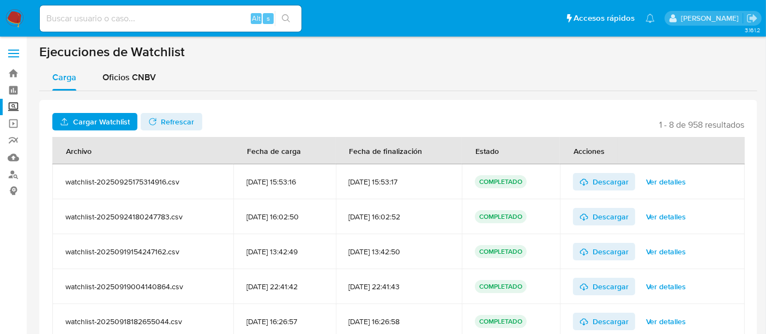
click at [114, 114] on span "Cargar Watchlist" at bounding box center [101, 121] width 57 height 17
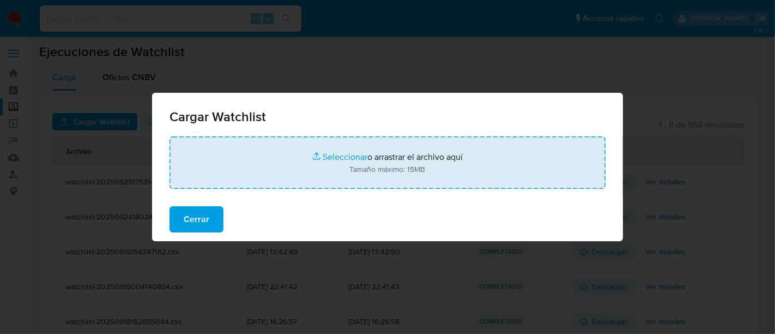
click at [339, 155] on input "file" at bounding box center [388, 162] width 436 height 52
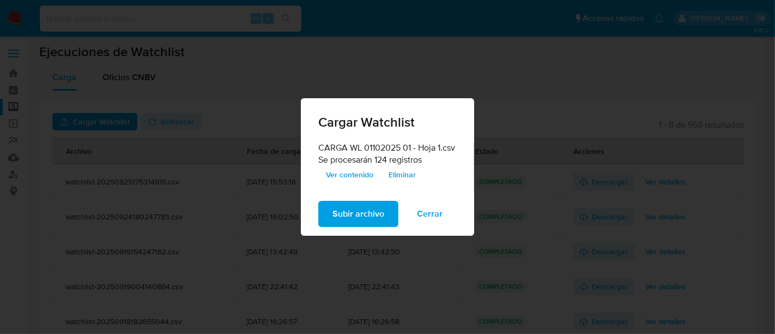
click at [346, 180] on span "Ver contenido" at bounding box center [349, 174] width 47 height 15
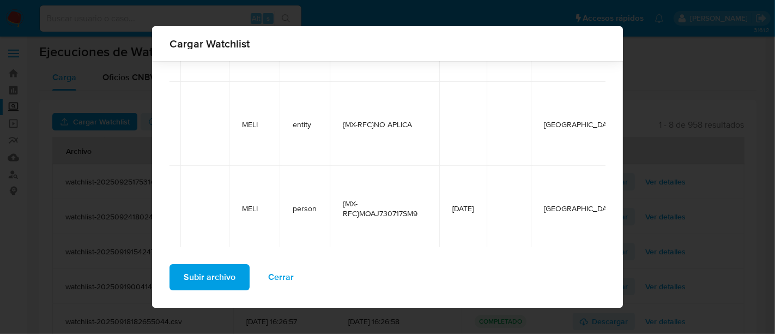
scroll to position [10211, 0]
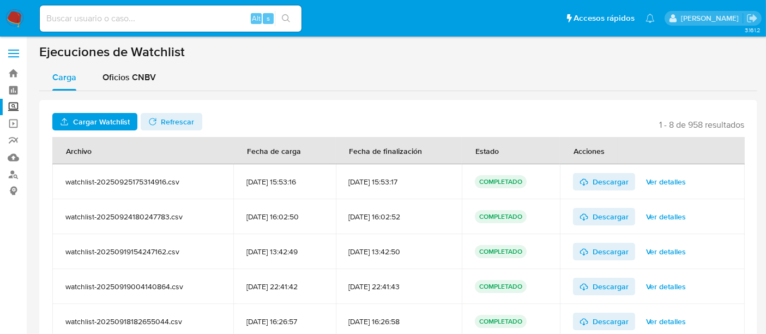
click at [111, 120] on span "Cargar Watchlist" at bounding box center [101, 121] width 57 height 17
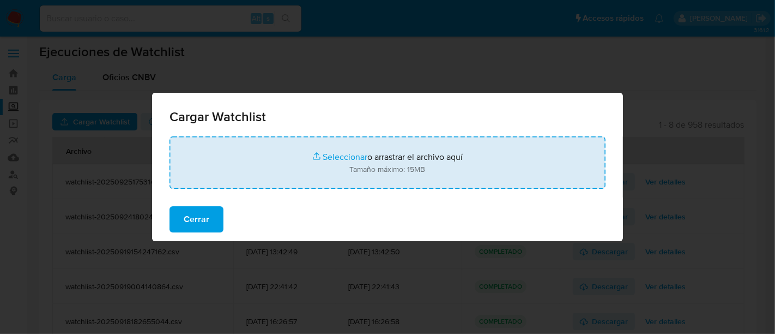
click at [335, 157] on input "file" at bounding box center [388, 162] width 436 height 52
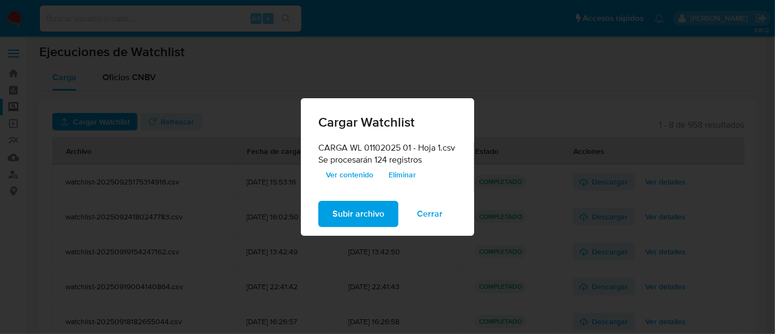
click at [358, 216] on span "Subir archivo" at bounding box center [359, 214] width 52 height 24
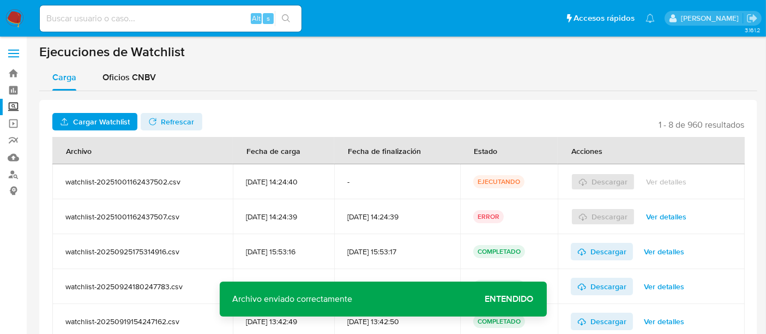
click at [171, 116] on span "Refrescar" at bounding box center [177, 121] width 33 height 17
click at [168, 119] on span "Refrescar" at bounding box center [177, 121] width 33 height 17
click at [661, 185] on span "Ver detalles" at bounding box center [664, 181] width 40 height 15
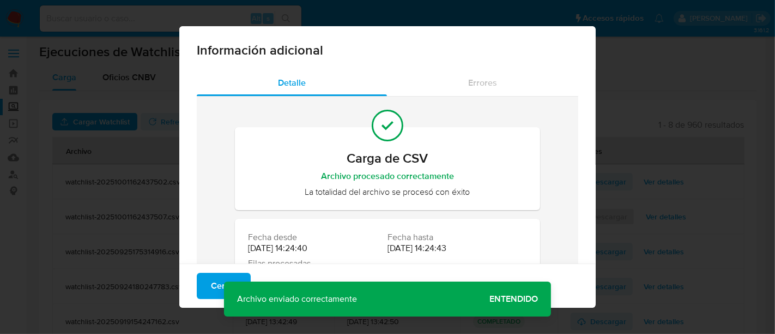
scroll to position [59, 0]
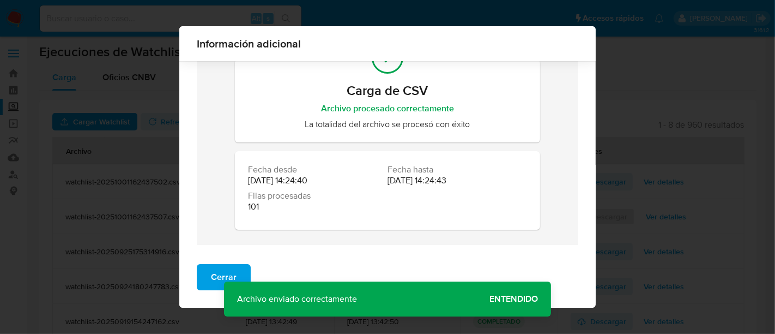
click at [32, 233] on div "Información adicional Detalle Errores Carga de CSV Archivo procesado correctame…" at bounding box center [387, 167] width 775 height 334
click at [202, 273] on button "Cerrar" at bounding box center [224, 277] width 54 height 26
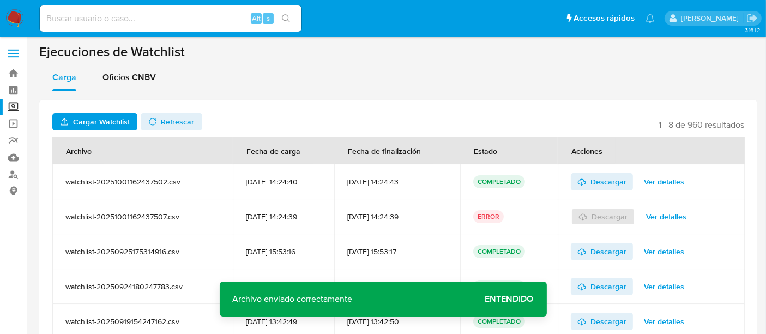
click at [673, 183] on span "Ver detalles" at bounding box center [664, 181] width 40 height 15
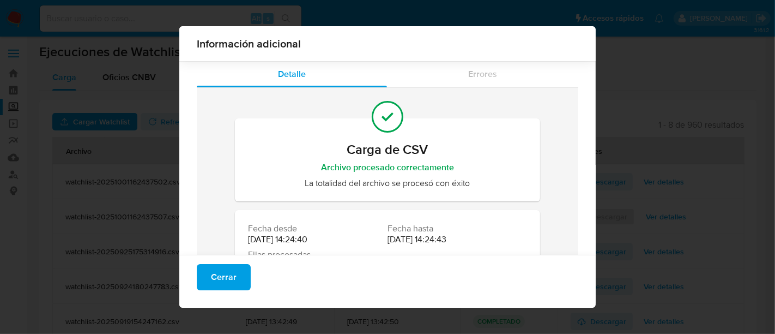
scroll to position [59, 0]
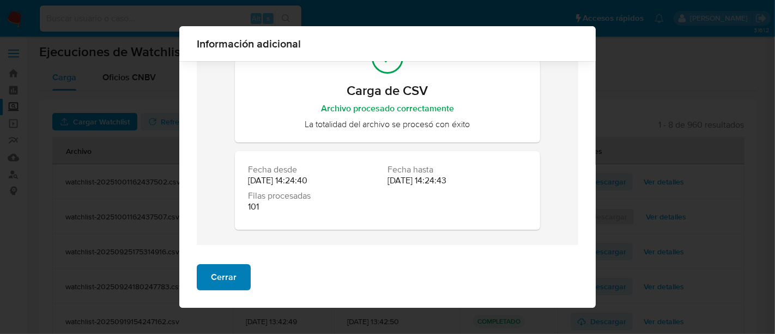
click at [222, 271] on span "Cerrar" at bounding box center [224, 277] width 26 height 24
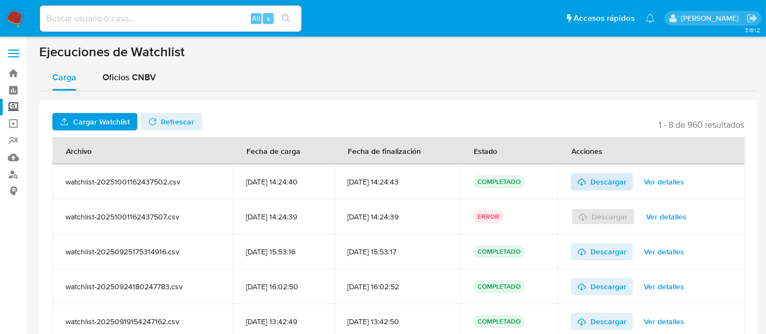
click at [620, 178] on span "Descargar" at bounding box center [608, 181] width 36 height 17
click at [684, 177] on span "Ver detalles" at bounding box center [664, 181] width 40 height 15
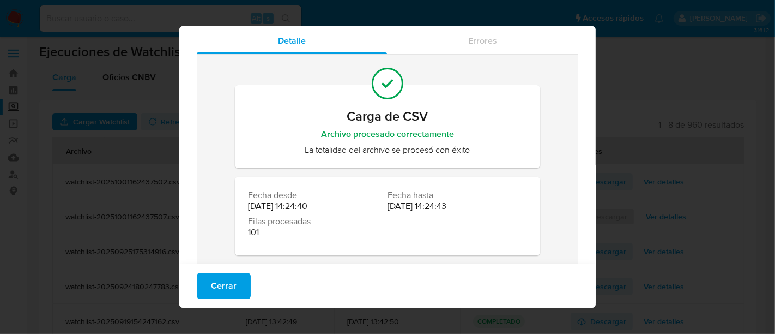
scroll to position [42, 0]
